Goal: Contribute content

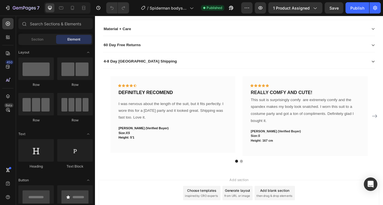
scroll to position [550, 0]
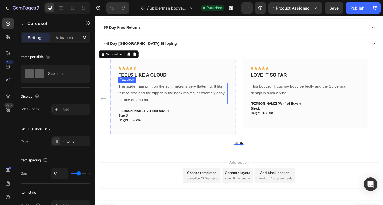
click at [203, 99] on p "The spiderman print on the suit makes is very flattering. It fits true to size …" at bounding box center [186, 107] width 128 height 24
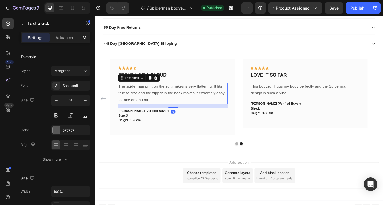
click at [203, 99] on p "The spiderman print on the suit makes is very flattering. It fits true to size …" at bounding box center [186, 107] width 128 height 24
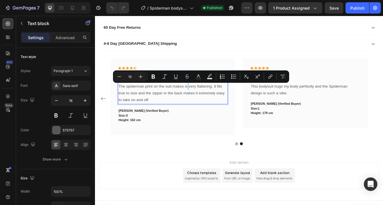
click at [203, 99] on p "The spiderman print on the suit makes is very flattering. It fits true to size …" at bounding box center [186, 107] width 128 height 24
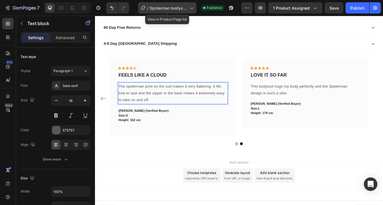
click at [195, 3] on div "/ Spiderman bodysuit" at bounding box center [167, 7] width 58 height 11
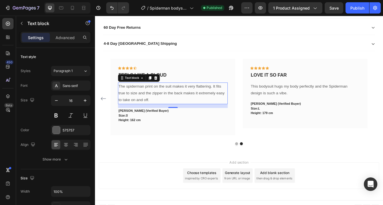
click at [199, 2] on div "/ Spiderman bodysuit Published" at bounding box center [187, 7] width 108 height 11
click at [153, 179] on div "Add section Choose templates inspired by CRO experts Generate layout from URL o…" at bounding box center [264, 205] width 338 height 56
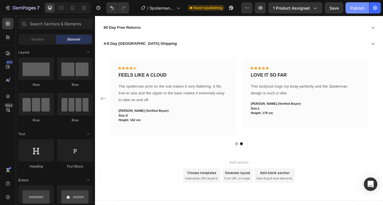
click at [359, 6] on div "Publish" at bounding box center [357, 8] width 14 height 6
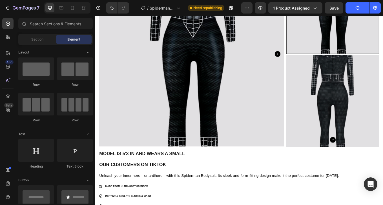
scroll to position [153, 0]
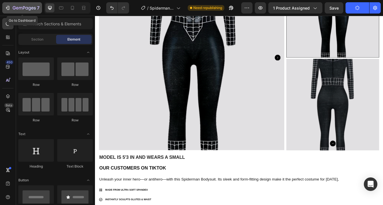
click at [9, 7] on icon "button" at bounding box center [8, 8] width 6 height 6
